Goal: Information Seeking & Learning: Find specific fact

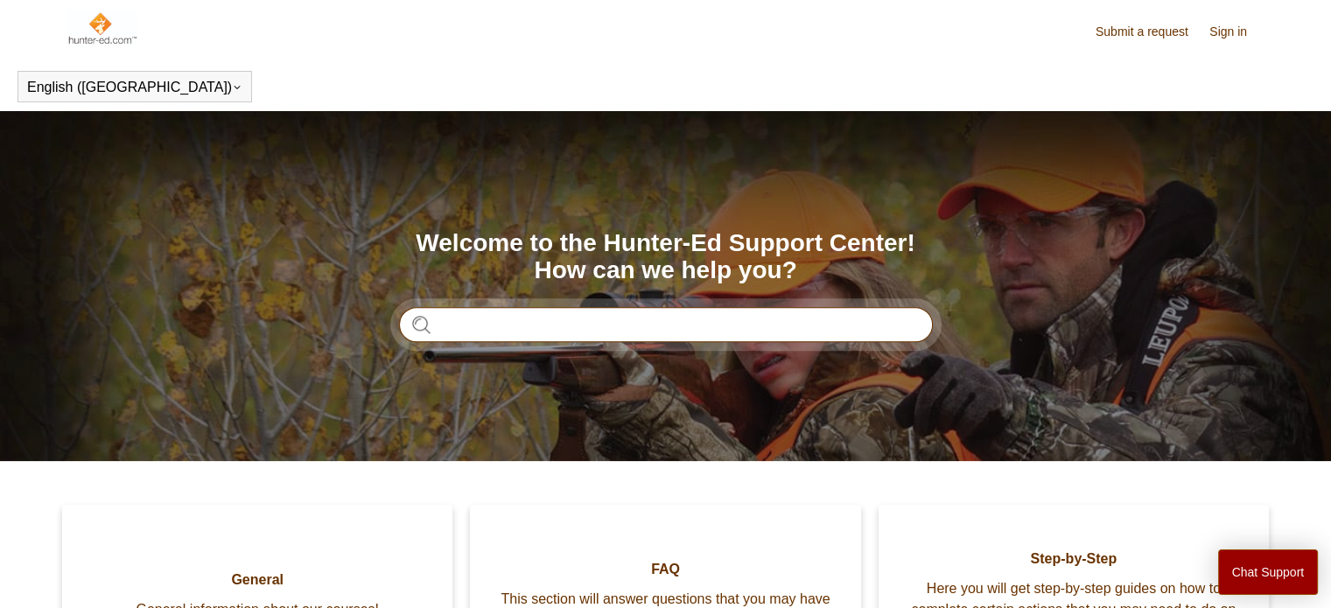
click at [601, 316] on input "Search" at bounding box center [666, 324] width 534 height 35
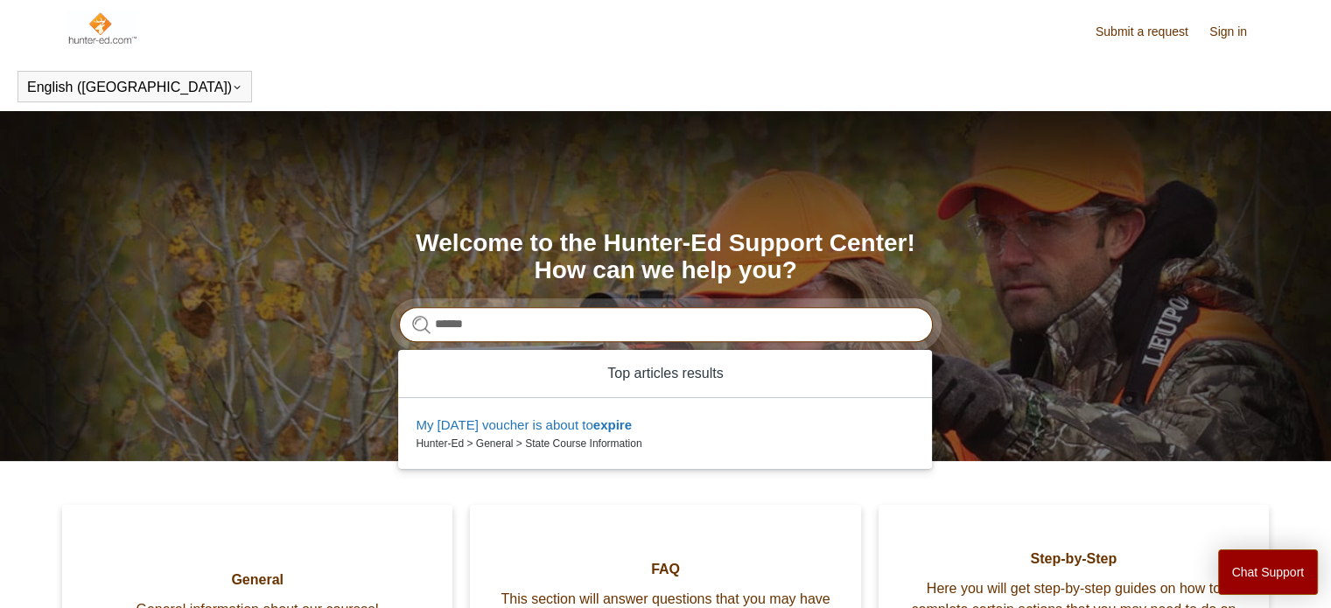
type input "******"
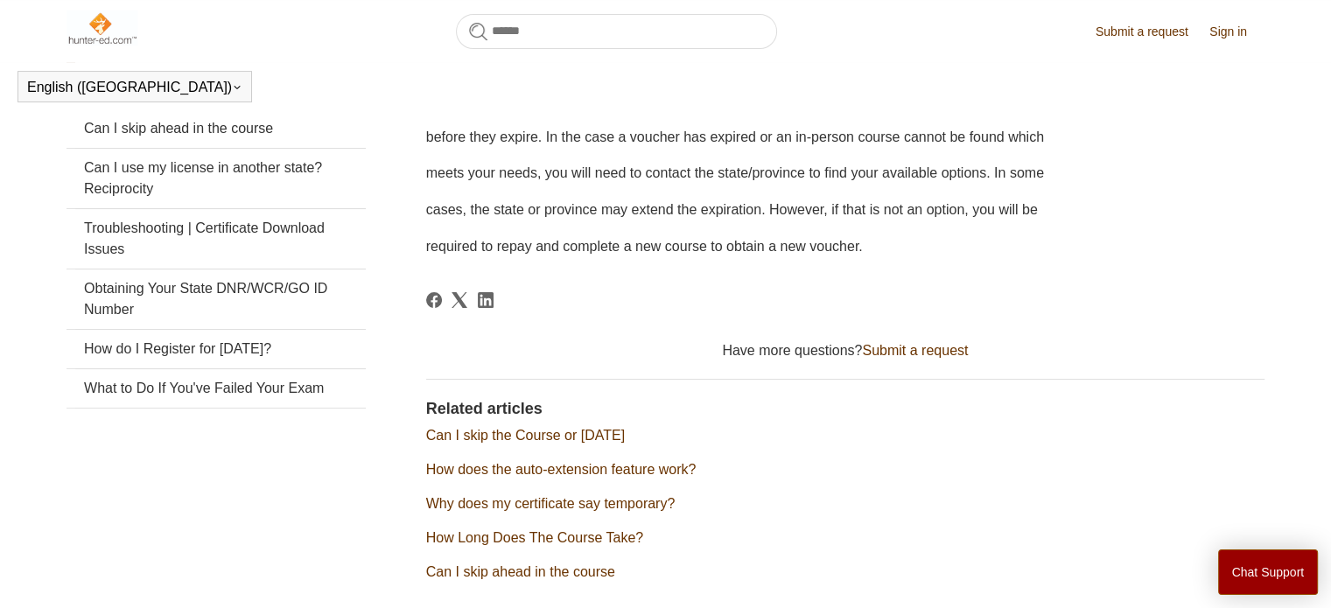
scroll to position [301, 0]
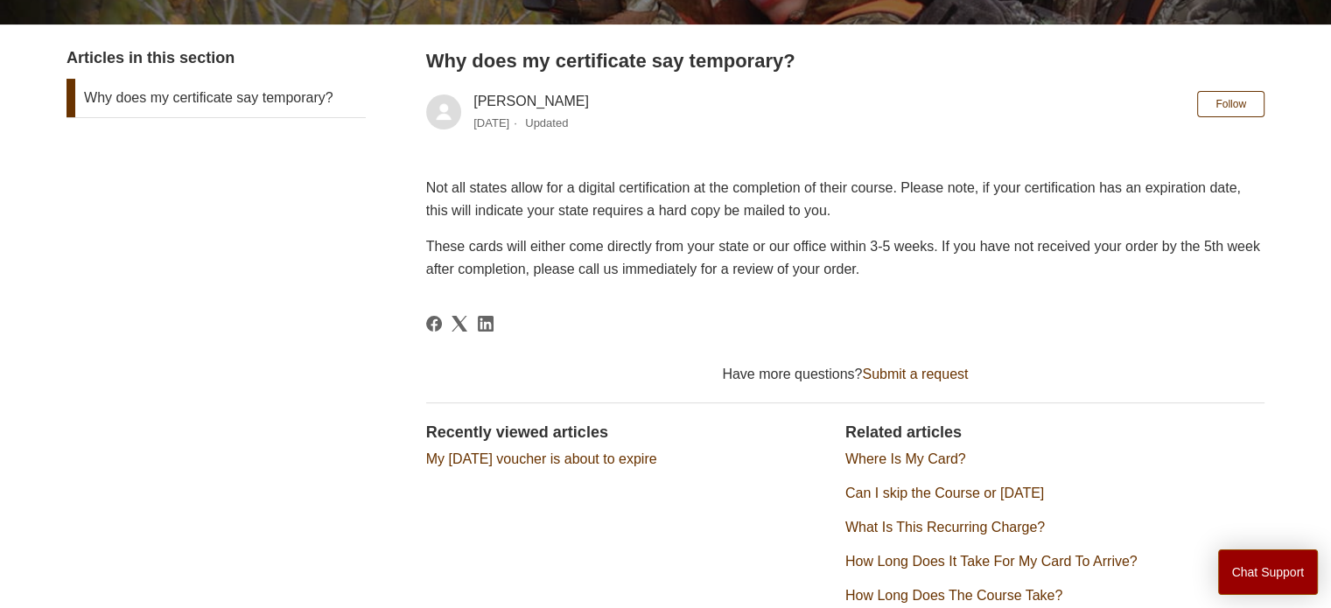
scroll to position [416, 0]
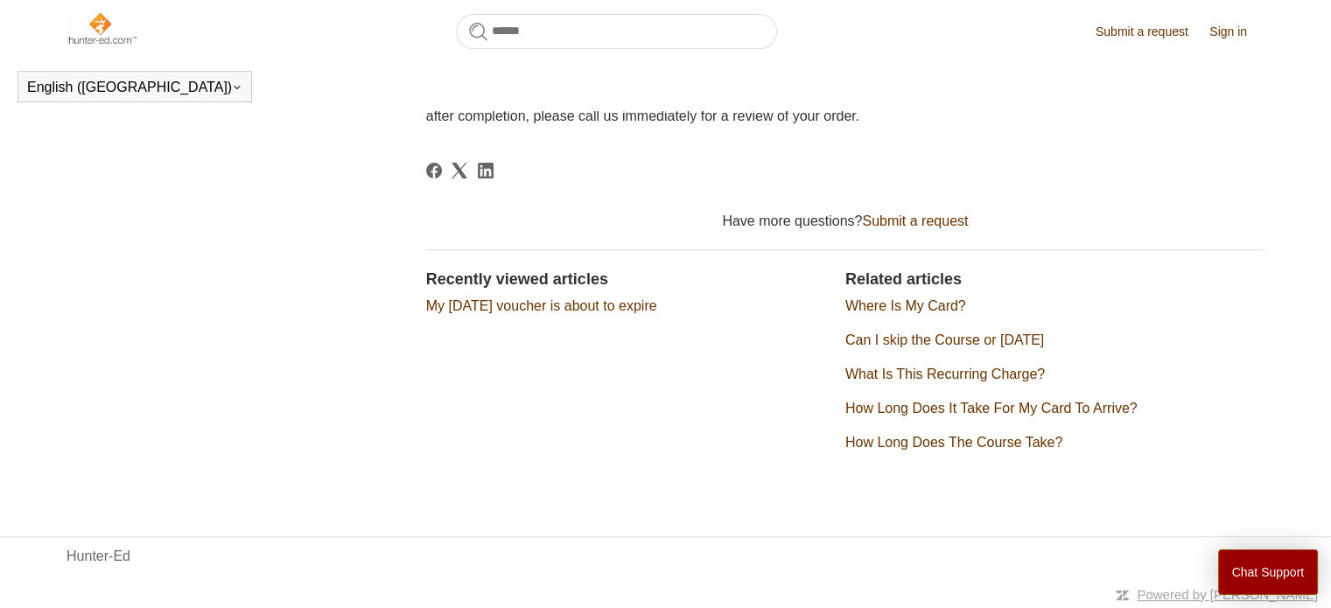
click at [657, 300] on link "My [DATE] voucher is about to expire" at bounding box center [541, 306] width 231 height 15
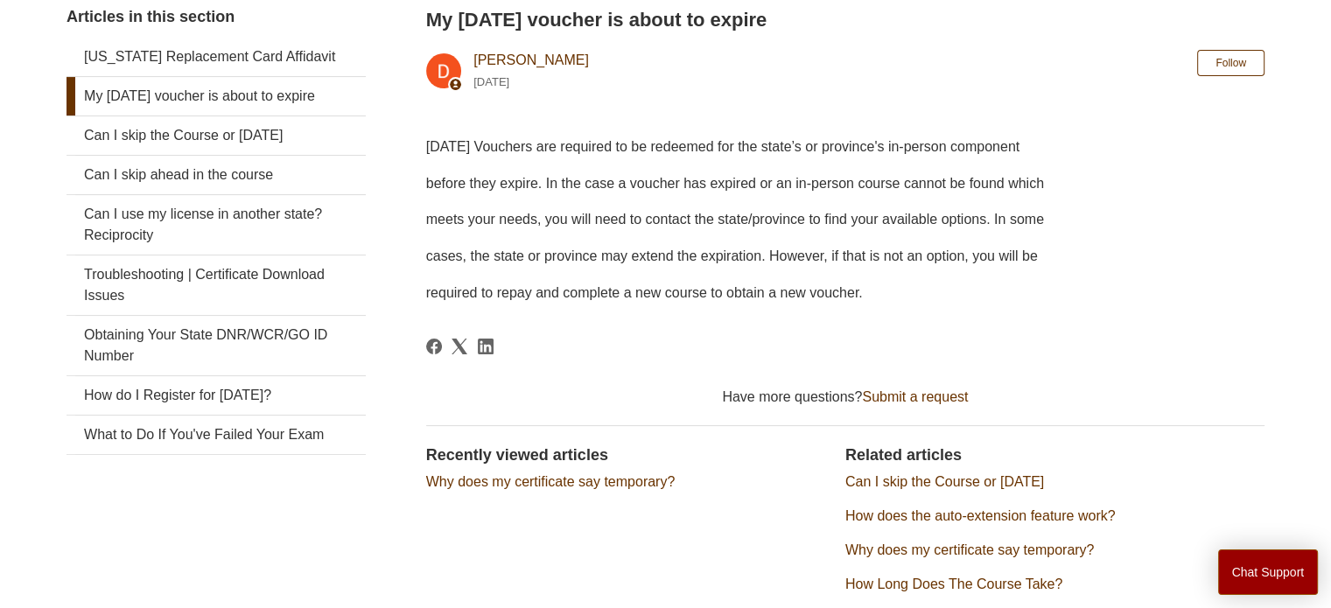
scroll to position [389, 0]
